Goal: Transaction & Acquisition: Subscribe to service/newsletter

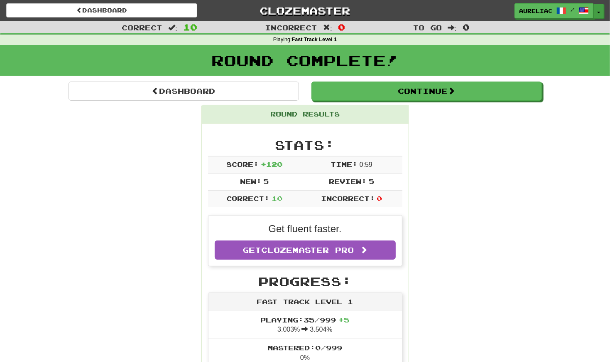
click at [600, 12] on span "button" at bounding box center [599, 13] width 3 height 2
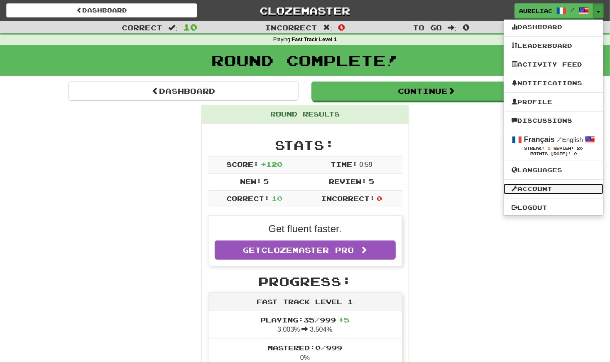
click at [528, 187] on link "Account" at bounding box center [554, 188] width 100 height 11
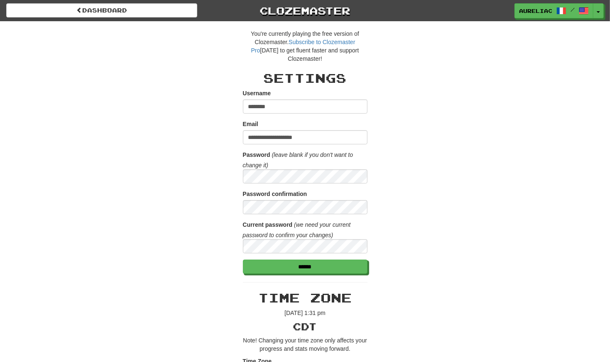
click at [180, 20] on div "Dashboard Clozemaster aureliac / Toggle Dropdown Dashboard Leaderboard Activity…" at bounding box center [305, 10] width 598 height 21
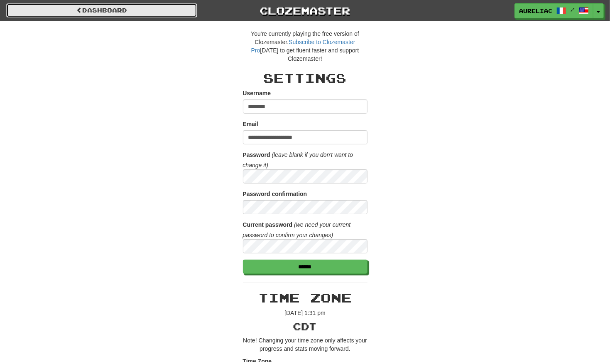
click at [170, 10] on link "Dashboard" at bounding box center [101, 10] width 191 height 14
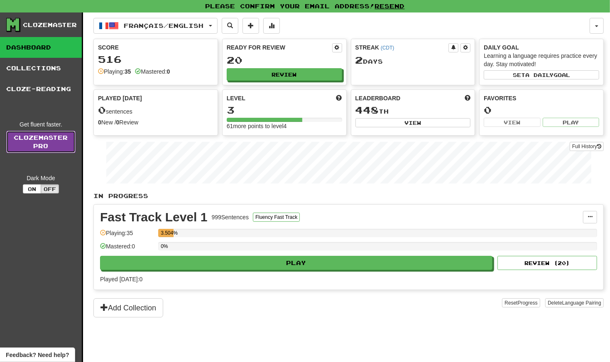
click at [56, 140] on link "Clozemaster Pro" at bounding box center [40, 141] width 69 height 22
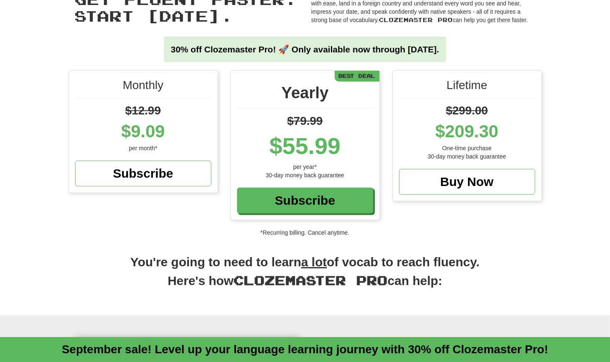
scroll to position [18, 0]
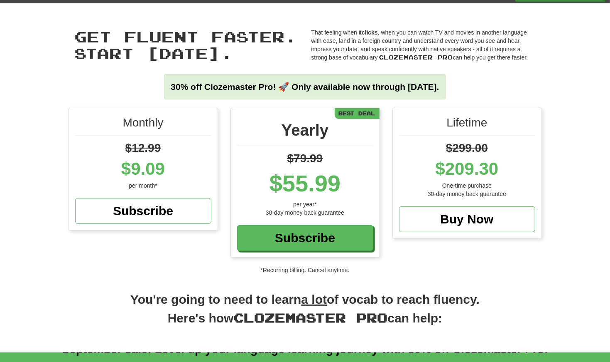
click at [433, 256] on div "Monthly $12.99 $9.09 per month* Subscribe Yearly $79.99 $55.99 per year* 30-day…" at bounding box center [305, 187] width 486 height 158
